Goal: Task Accomplishment & Management: Manage account settings

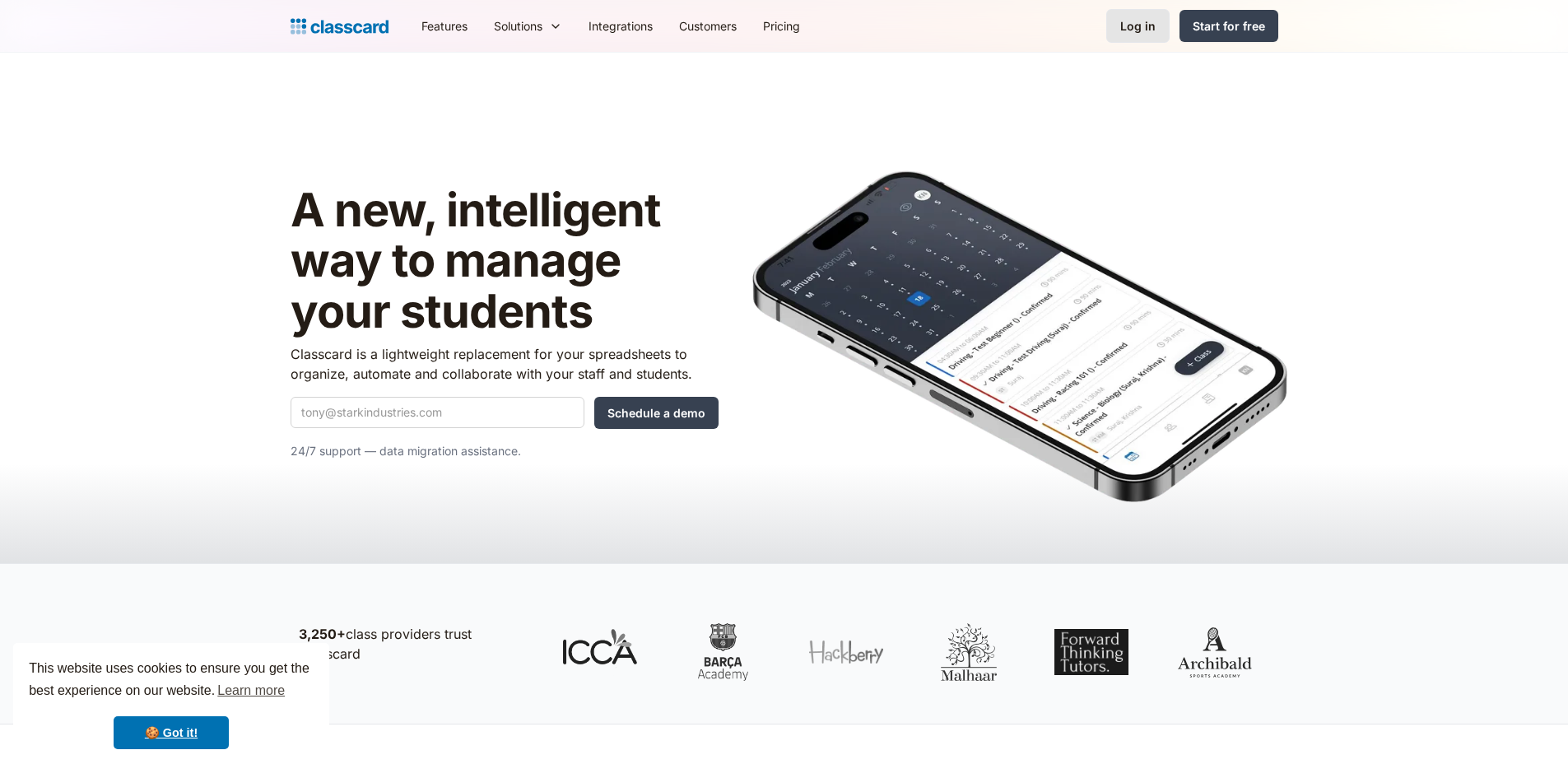
click at [1131, 30] on div "Log in" at bounding box center [1138, 25] width 36 height 17
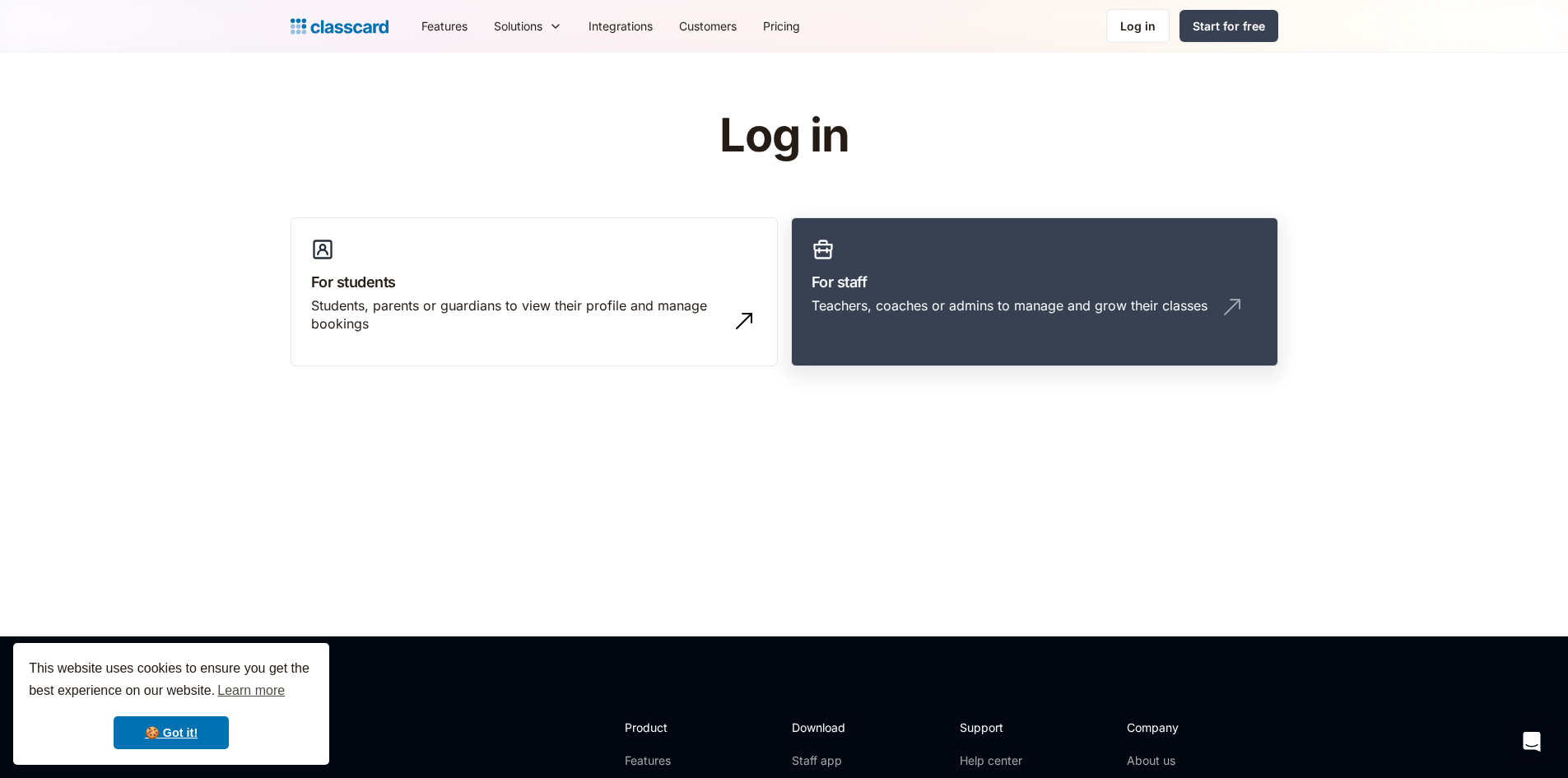
click at [1044, 266] on link "For staff Teachers, coaches or admins to manage and grow their classes" at bounding box center [1034, 292] width 487 height 150
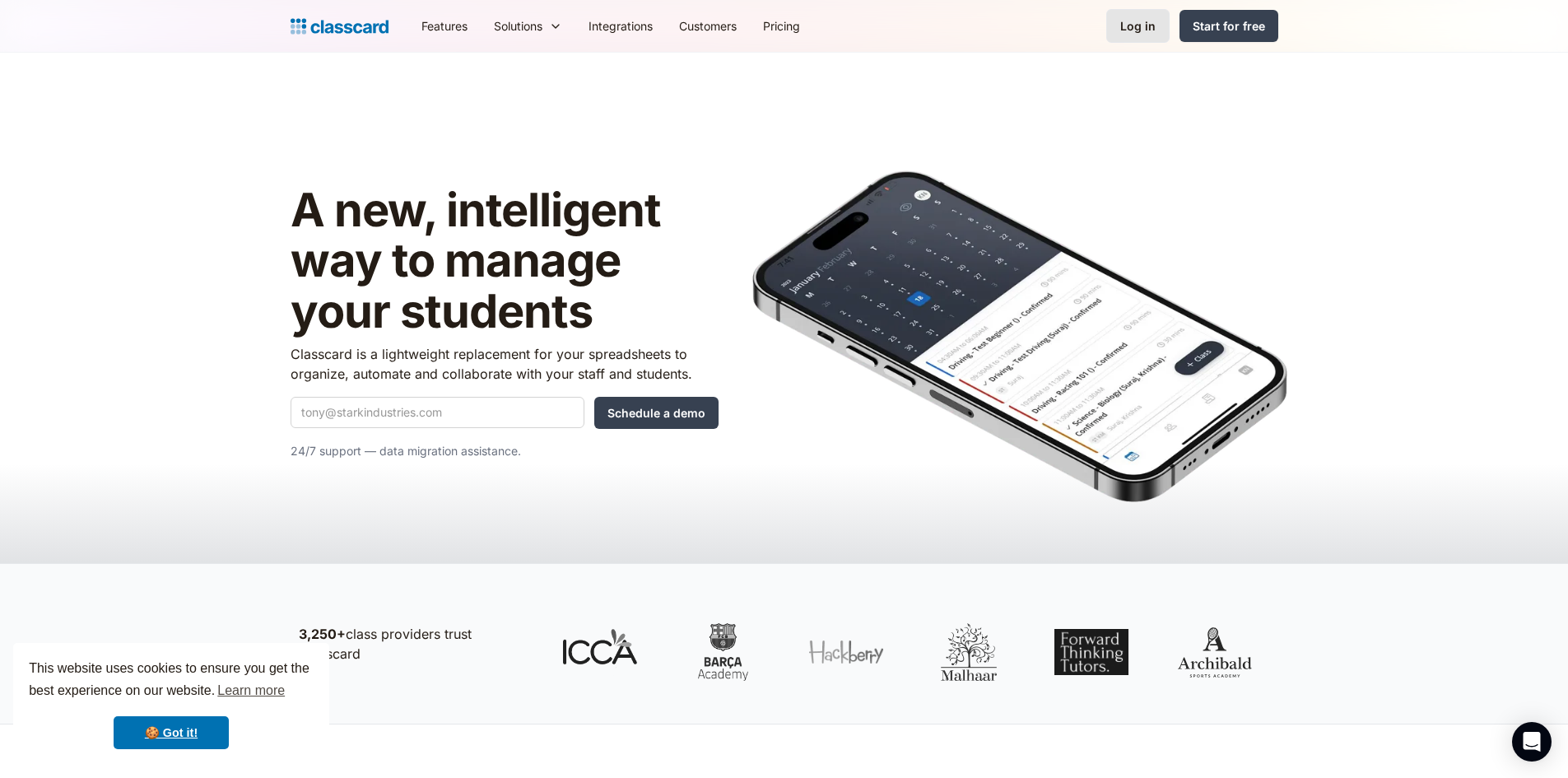
click at [1148, 28] on div "Log in" at bounding box center [1138, 25] width 36 height 17
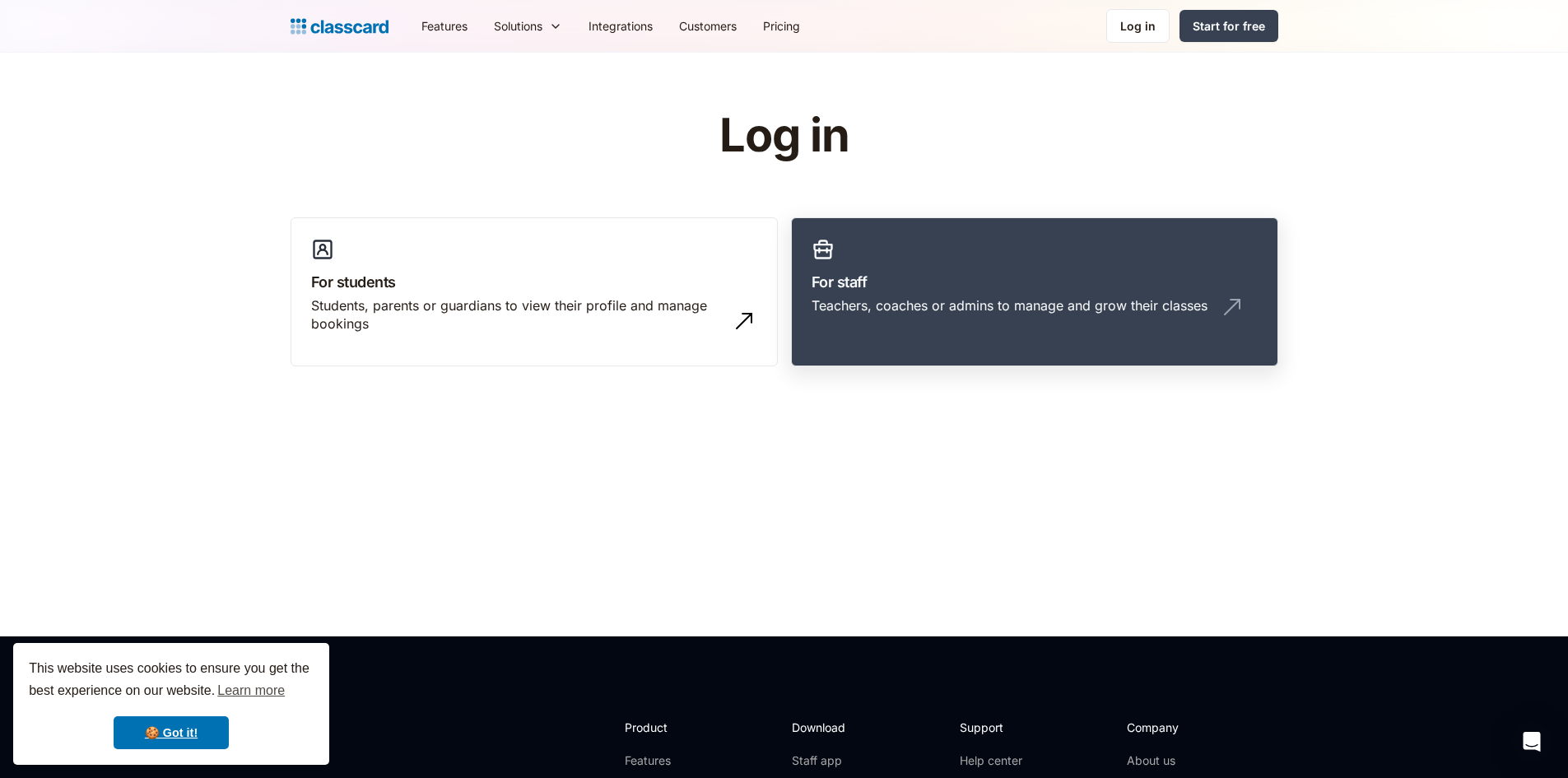
click at [1123, 256] on link "For staff Teachers, coaches or admins to manage and grow their classes" at bounding box center [1034, 292] width 487 height 150
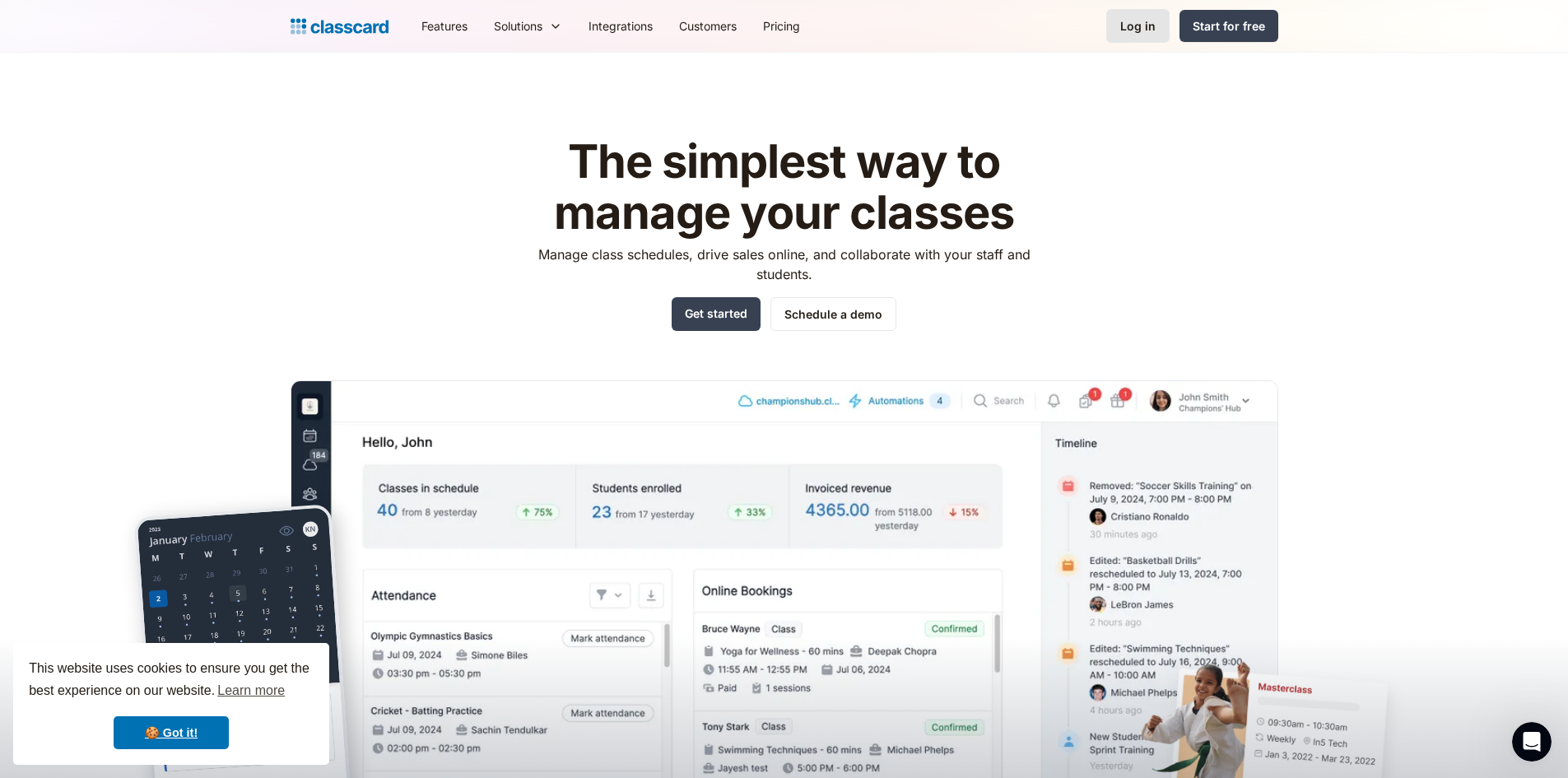
click at [1143, 30] on div "Log in" at bounding box center [1138, 25] width 36 height 17
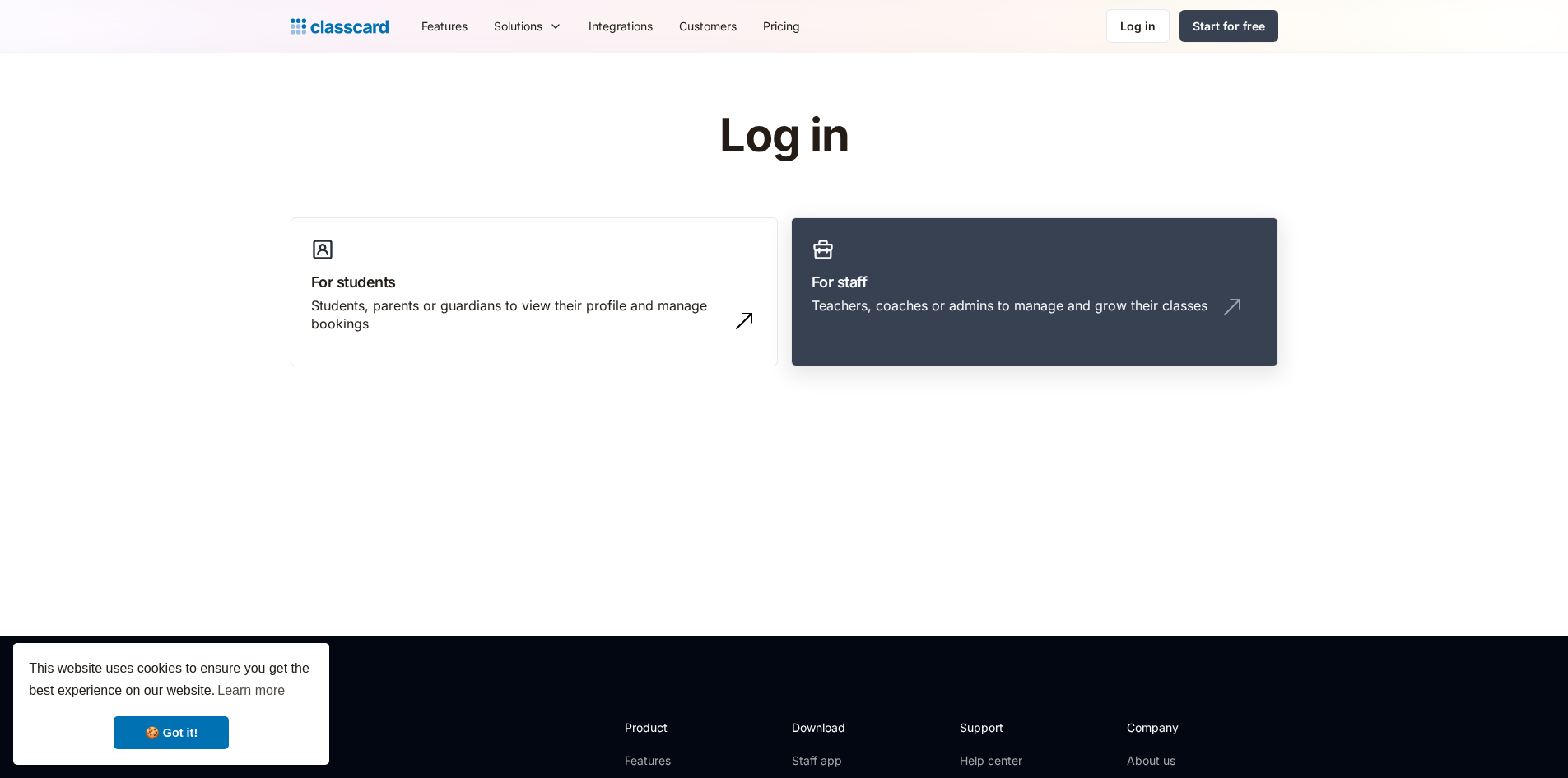
click at [985, 251] on link "For staff Teachers, coaches or admins to manage and grow their classes" at bounding box center [1034, 292] width 487 height 150
